Goal: Information Seeking & Learning: Learn about a topic

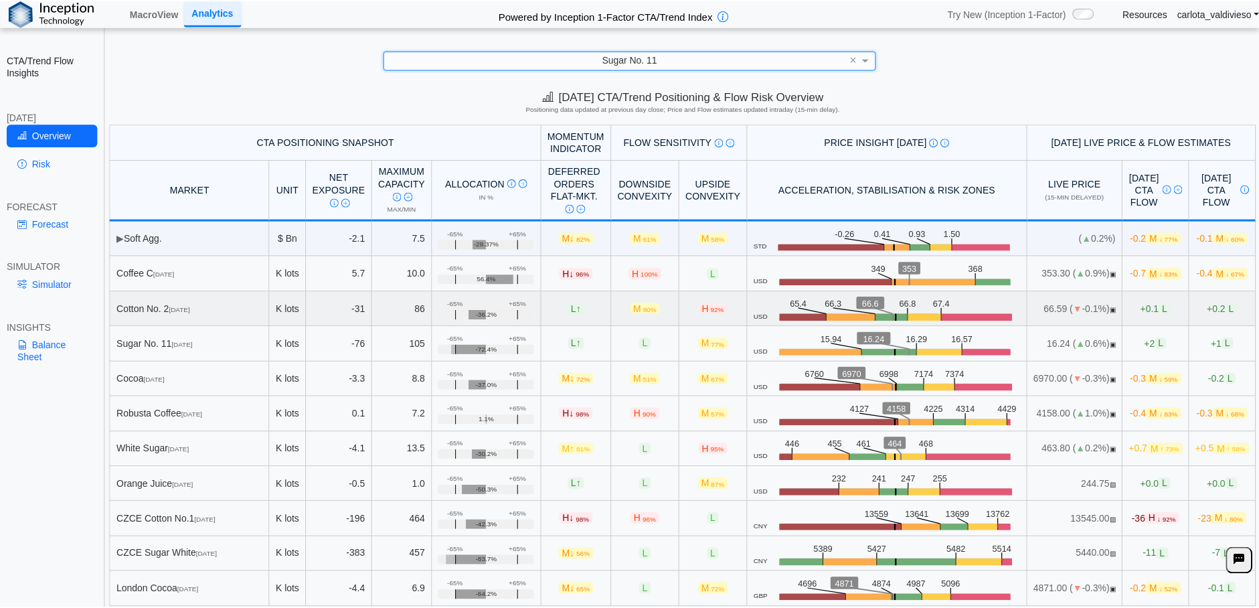
scroll to position [1, 0]
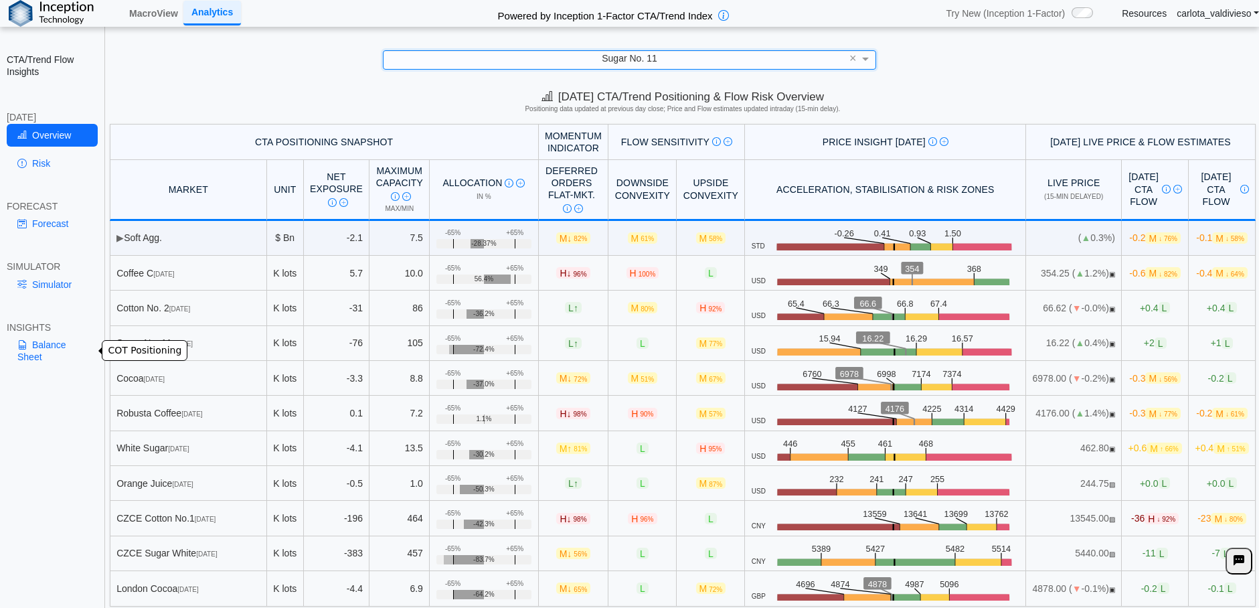
click at [55, 341] on link "Balance Sheet" at bounding box center [52, 350] width 91 height 35
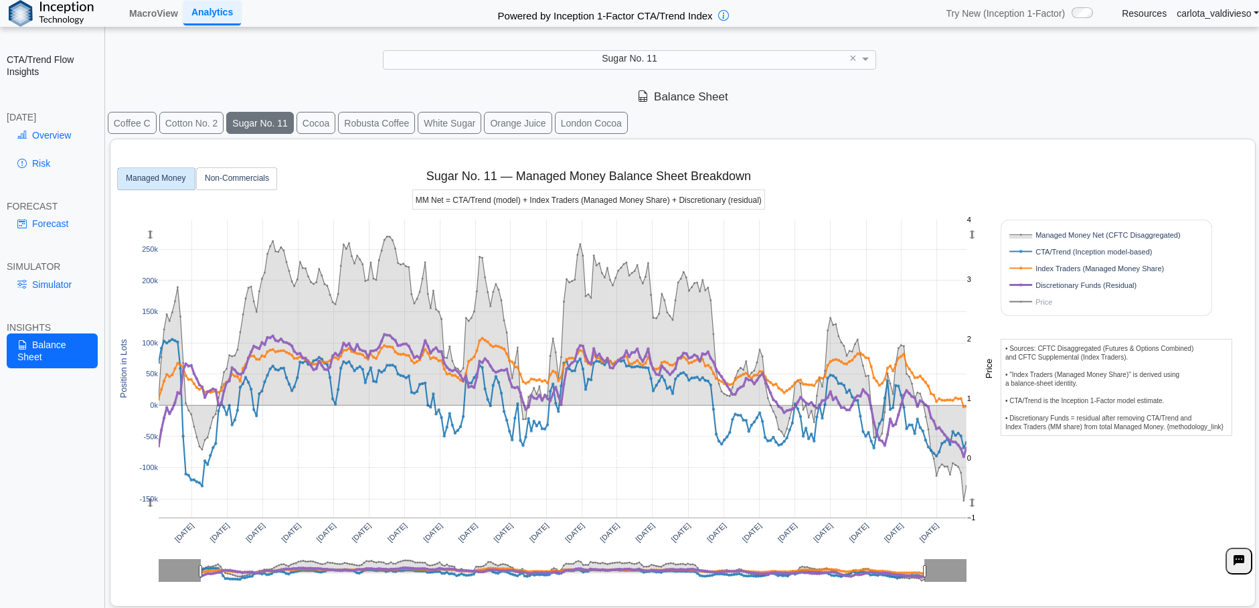
click at [1040, 304] on rect at bounding box center [1092, 301] width 171 height 13
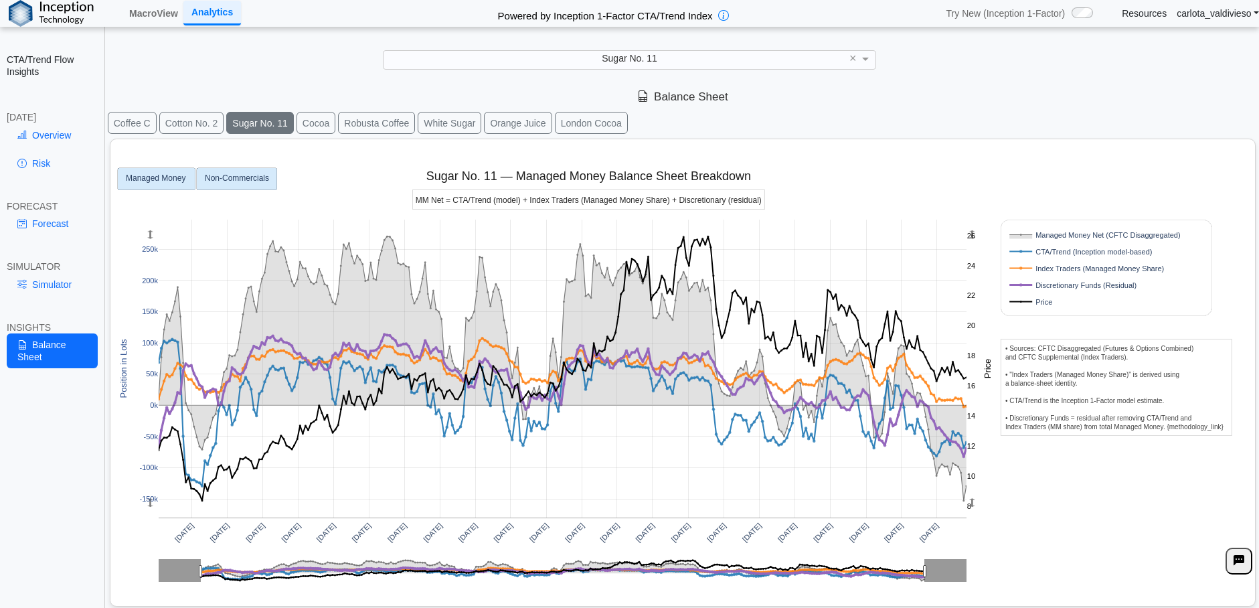
click at [244, 180] on text "Non-Commercials" at bounding box center [237, 178] width 64 height 9
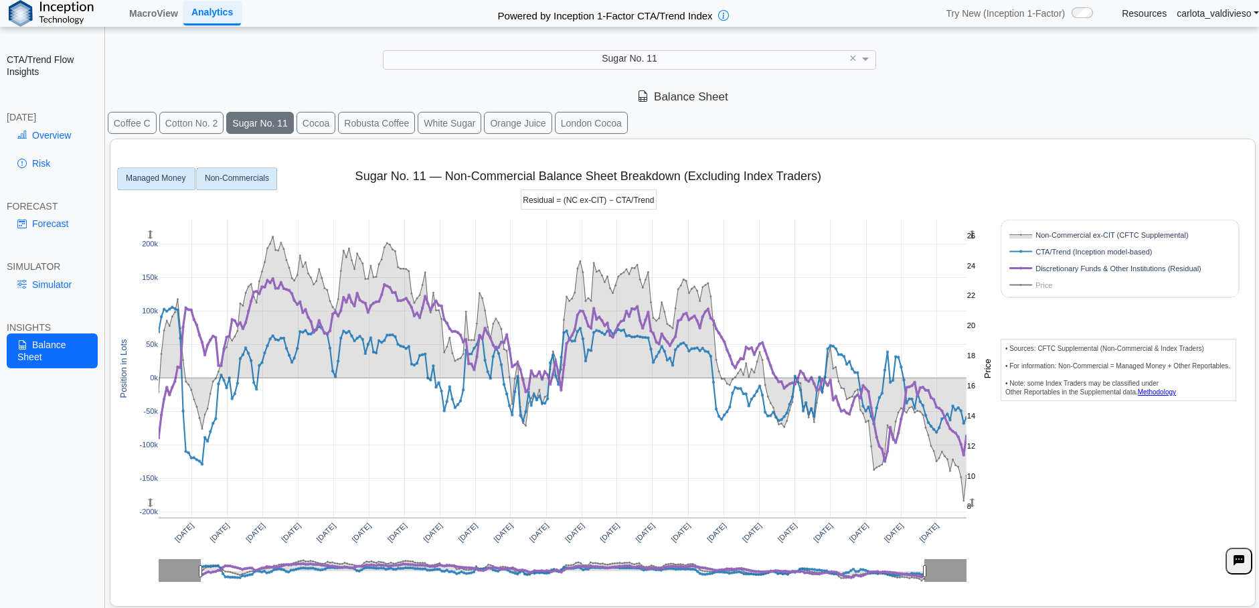
click at [143, 185] on rect at bounding box center [157, 179] width 78 height 22
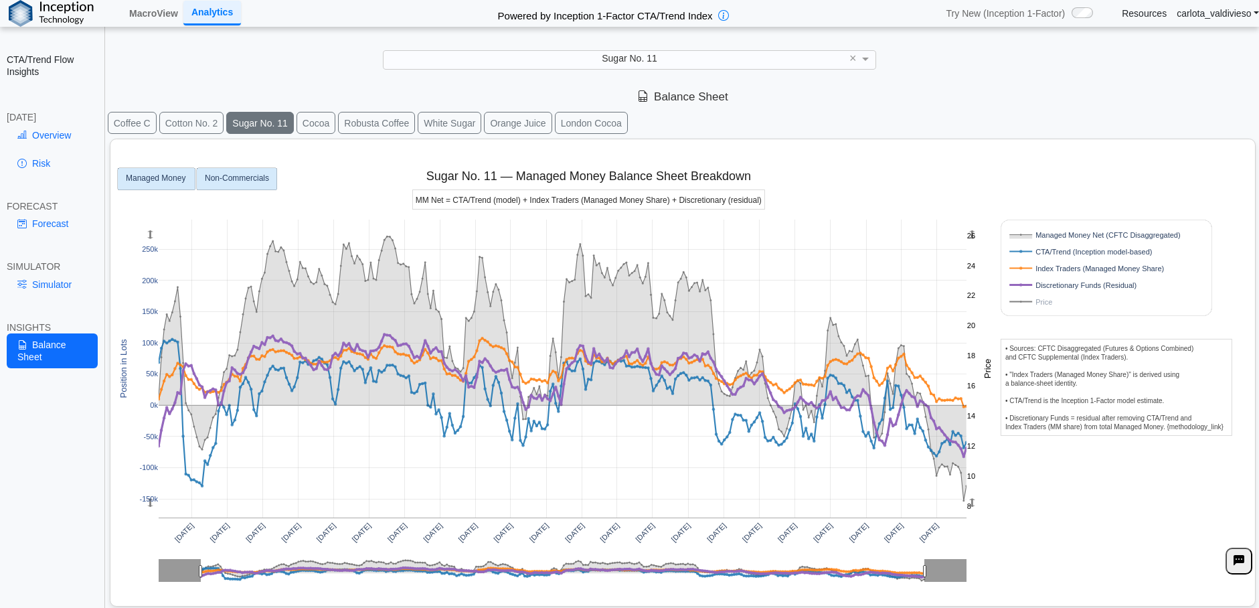
click at [247, 183] on rect at bounding box center [237, 179] width 80 height 22
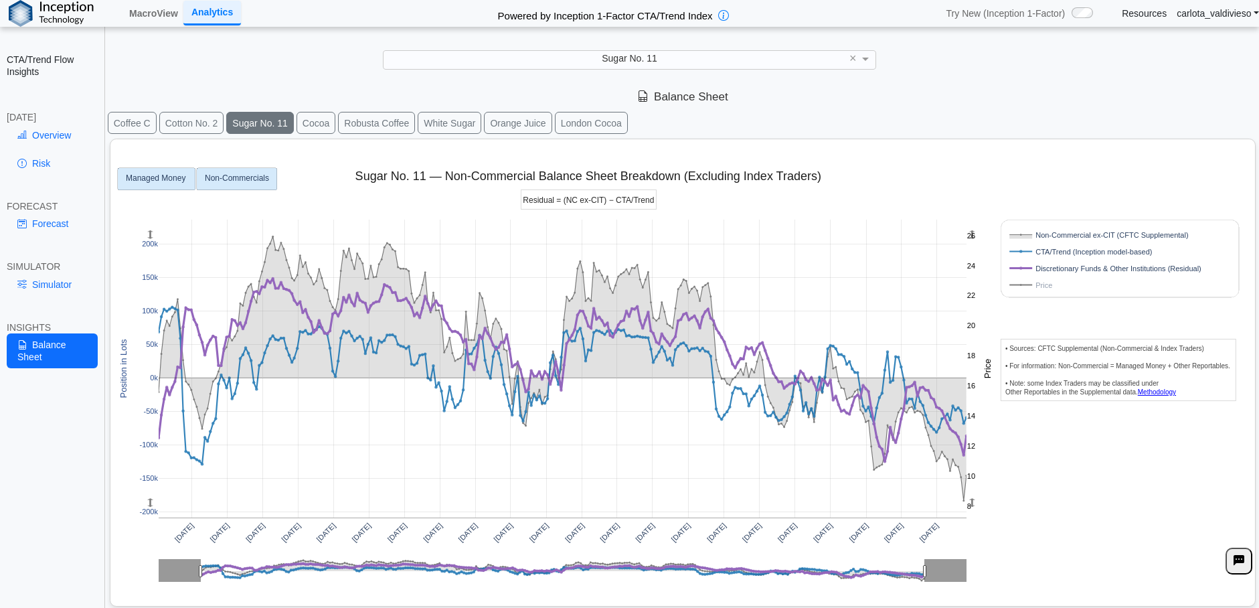
click at [179, 185] on rect at bounding box center [157, 179] width 78 height 22
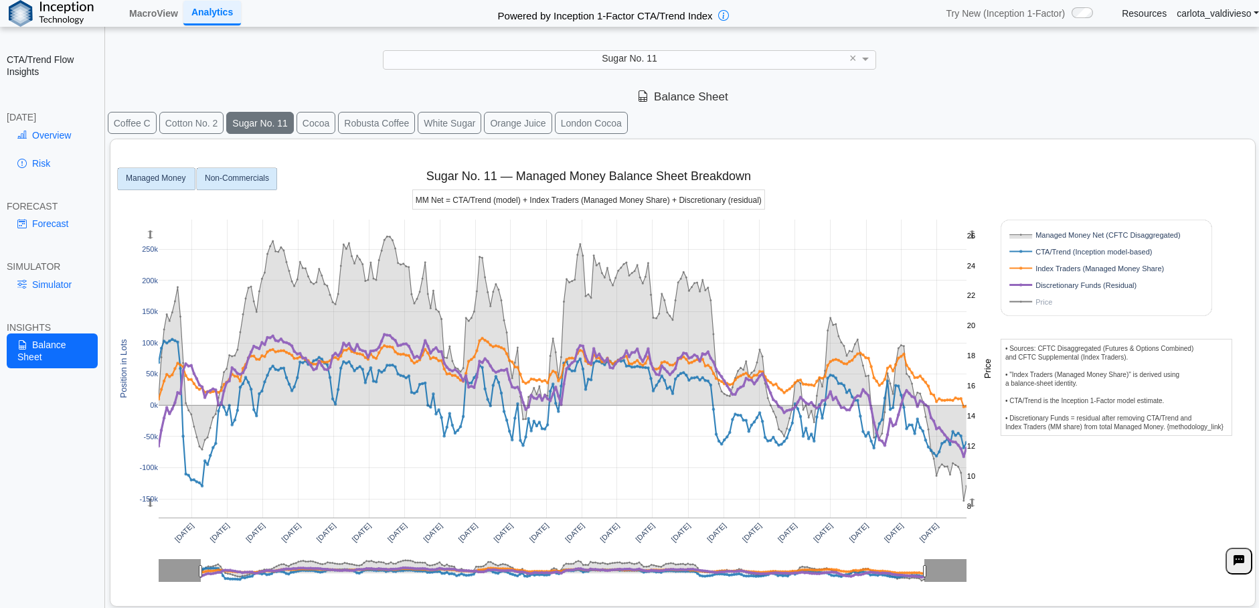
click at [260, 174] on text "Non-Commercials" at bounding box center [237, 178] width 64 height 9
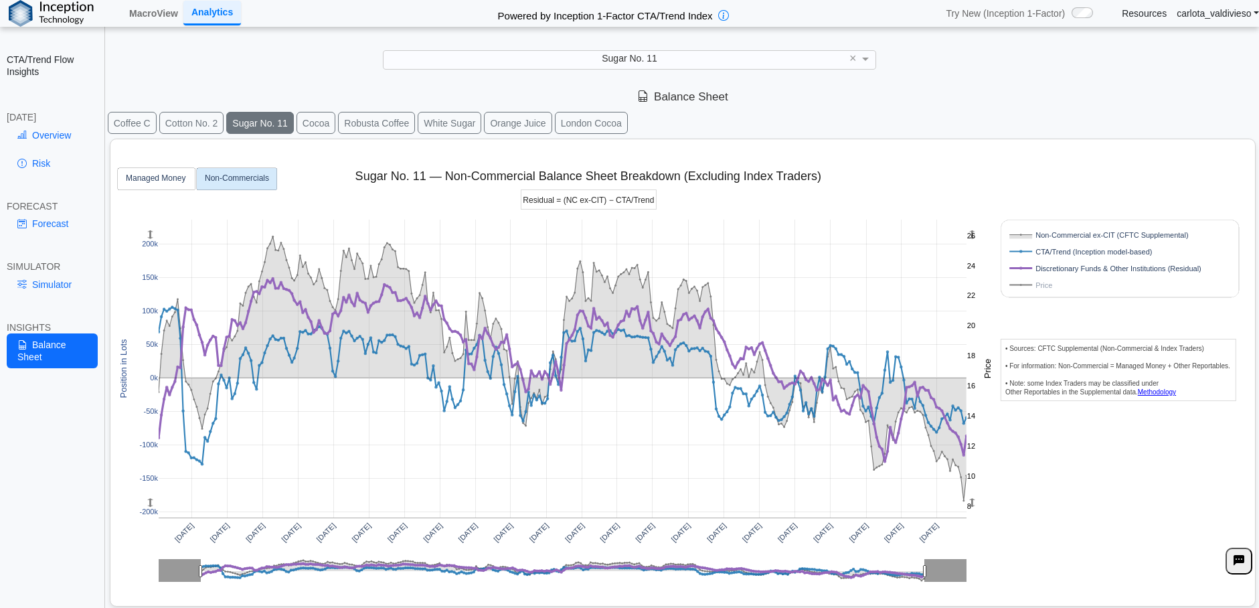
drag, startPoint x: 689, startPoint y: 175, endPoint x: 818, endPoint y: 179, distance: 128.6
click at [818, 179] on div "[DATE] [DATE] [DATE] [DATE] [DATE] [DATE] [DATE] [DATE] [DATE] [DATE] [DATE] [D…" at bounding box center [677, 370] width 1123 height 462
click at [156, 180] on text "Managed Money" at bounding box center [156, 178] width 60 height 9
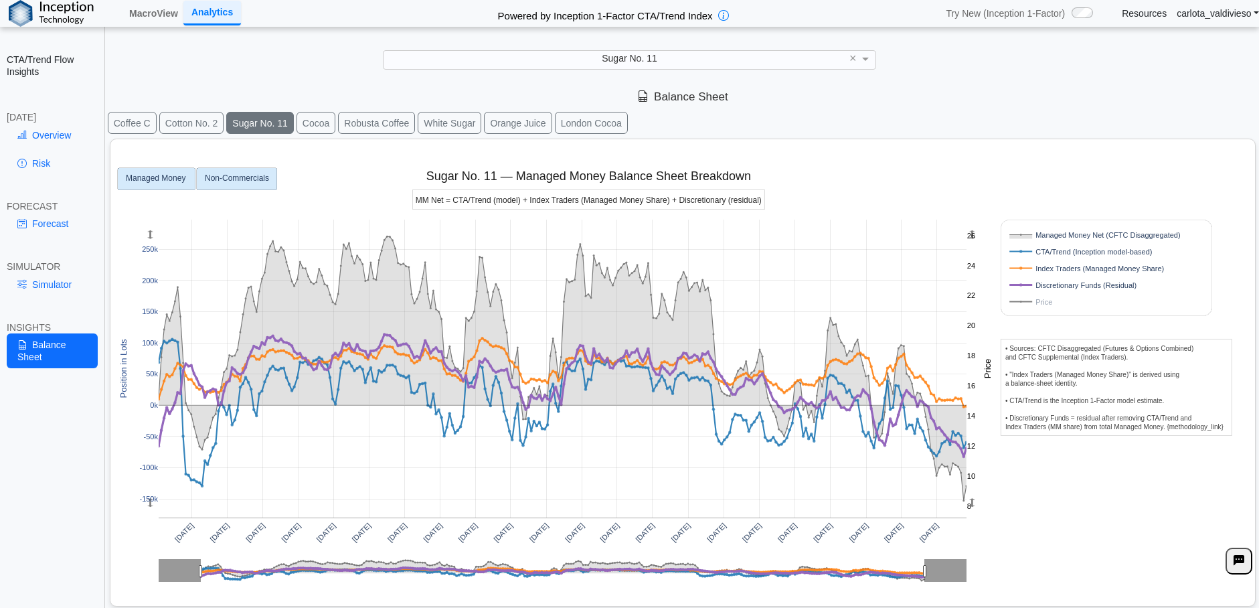
click at [235, 177] on text "Non-Commercials" at bounding box center [237, 178] width 64 height 9
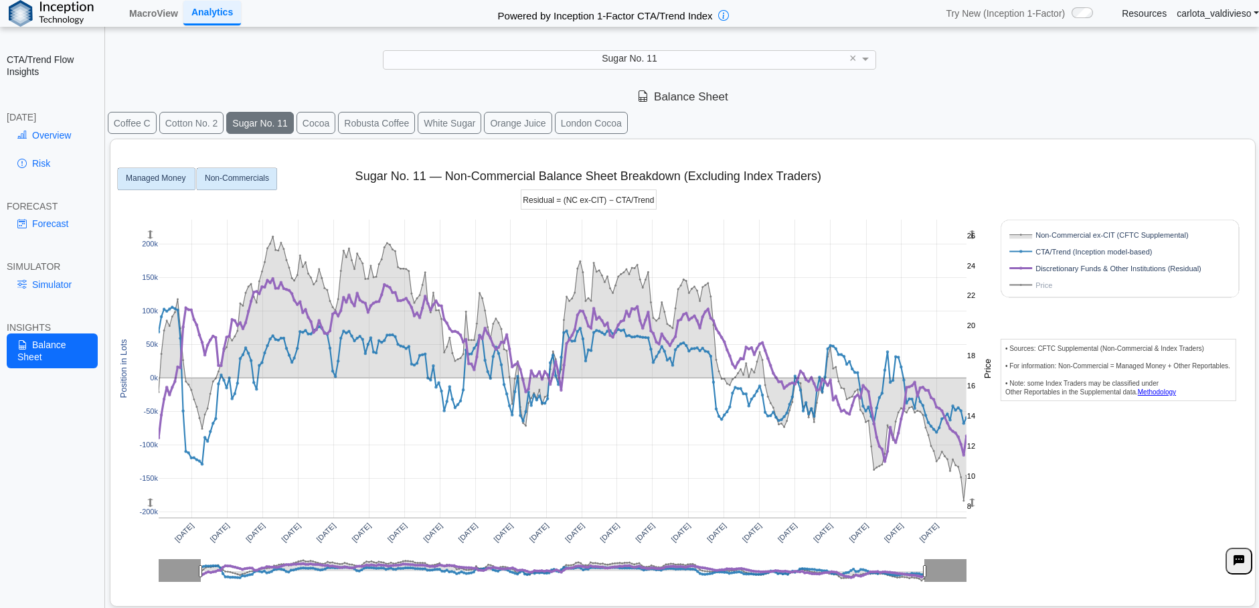
click at [145, 183] on rect at bounding box center [157, 179] width 78 height 22
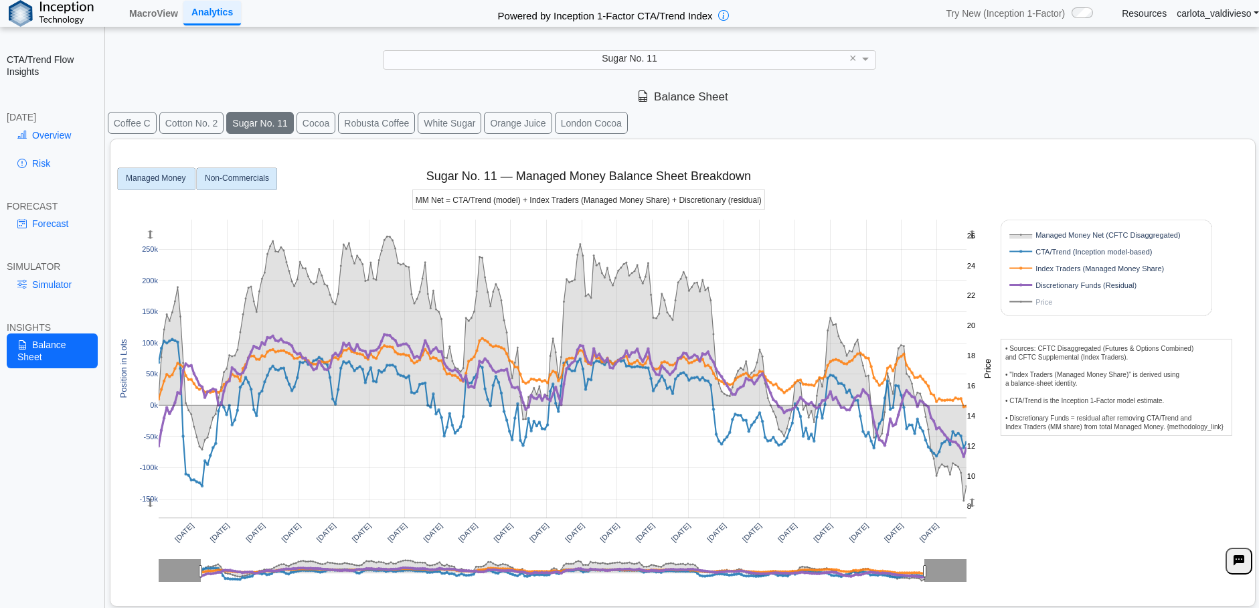
click at [240, 185] on rect at bounding box center [237, 179] width 80 height 22
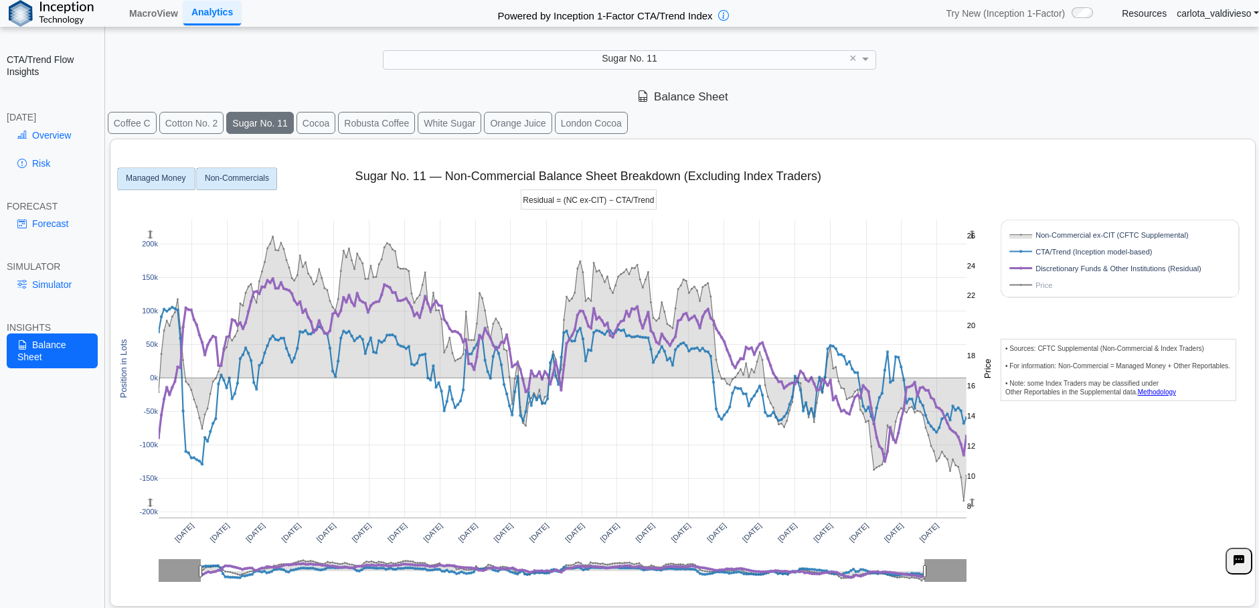
click at [143, 185] on rect at bounding box center [157, 179] width 78 height 22
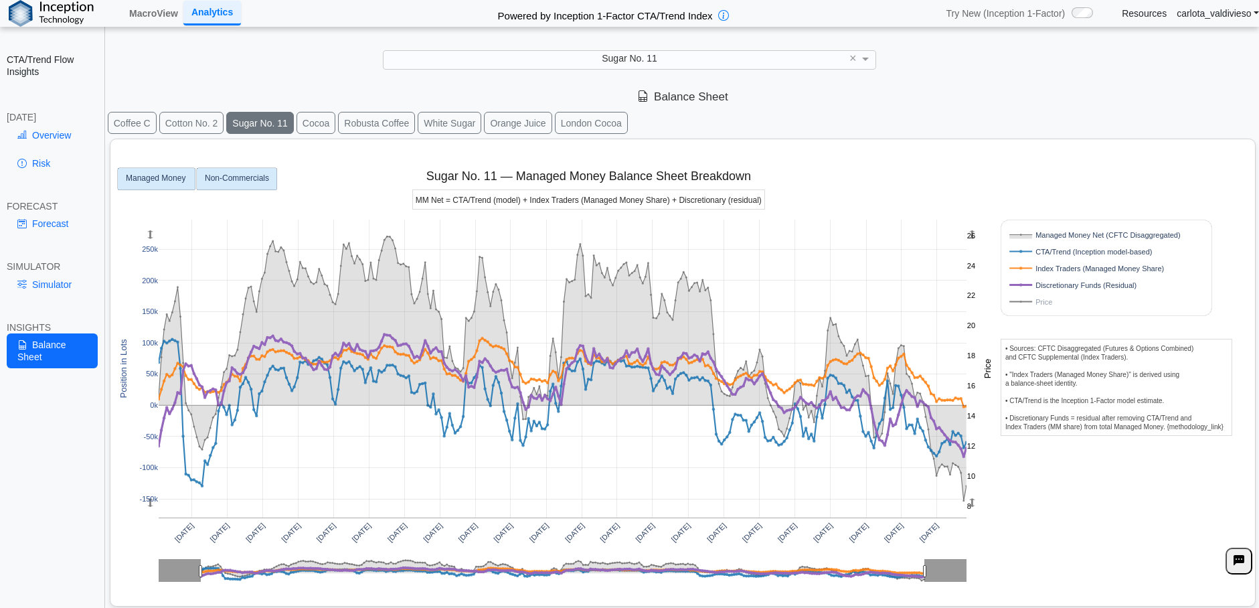
click at [224, 185] on rect at bounding box center [237, 179] width 80 height 22
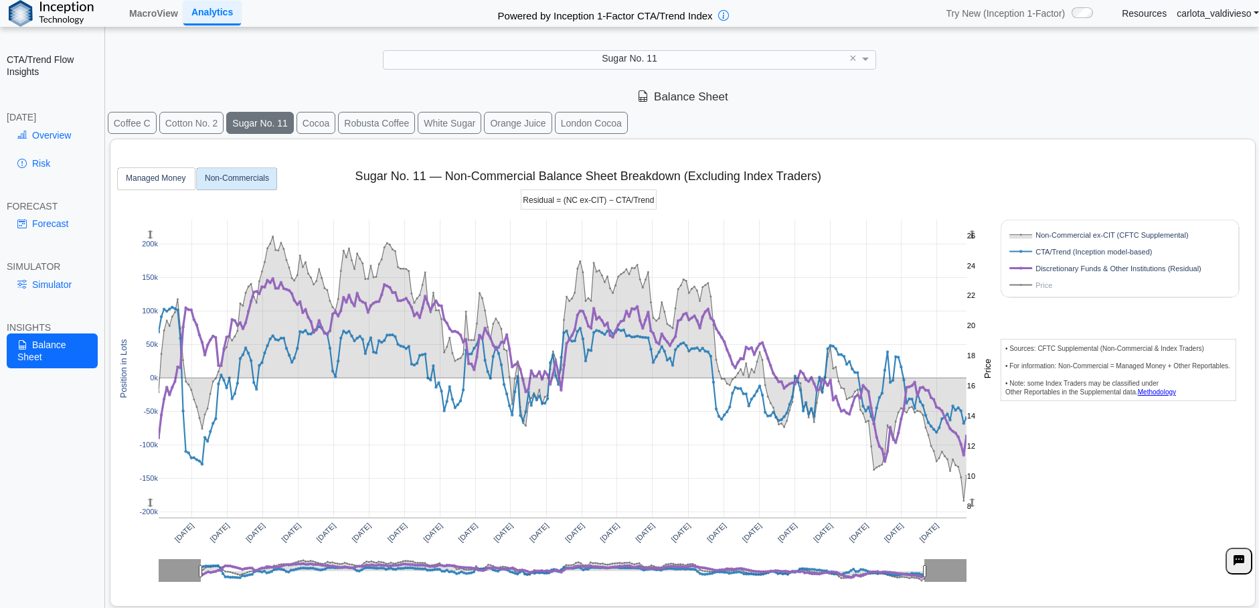
click at [224, 185] on rect at bounding box center [237, 179] width 80 height 22
click at [175, 184] on rect at bounding box center [157, 179] width 78 height 22
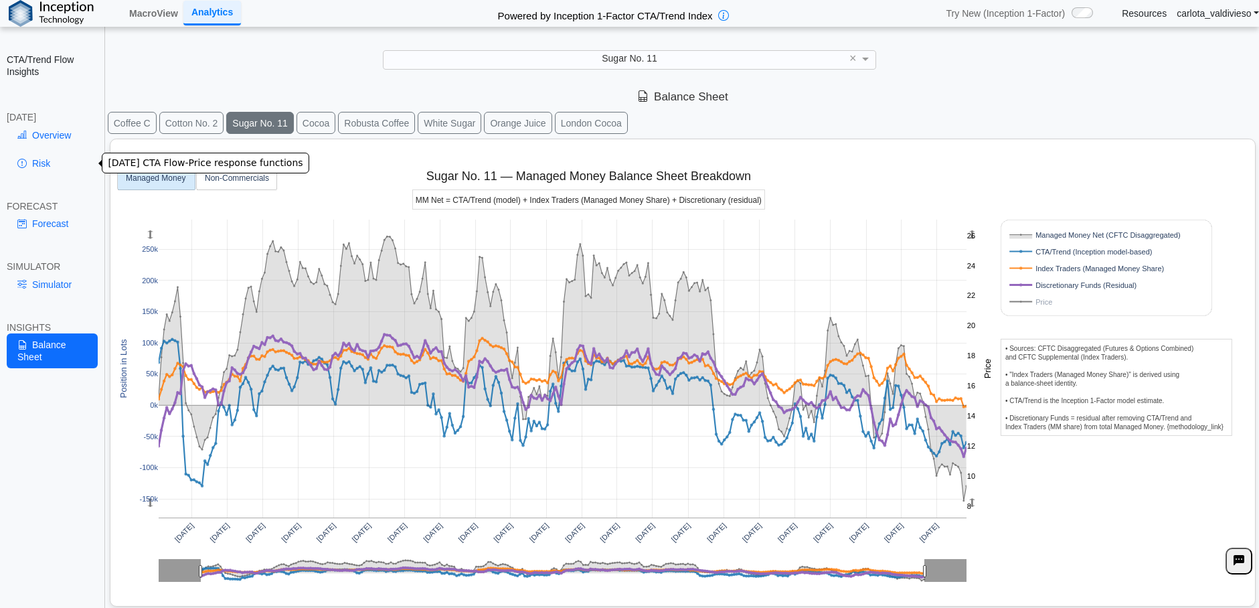
click at [45, 165] on link "Risk" at bounding box center [52, 163] width 91 height 23
